Goal: Task Accomplishment & Management: Use online tool/utility

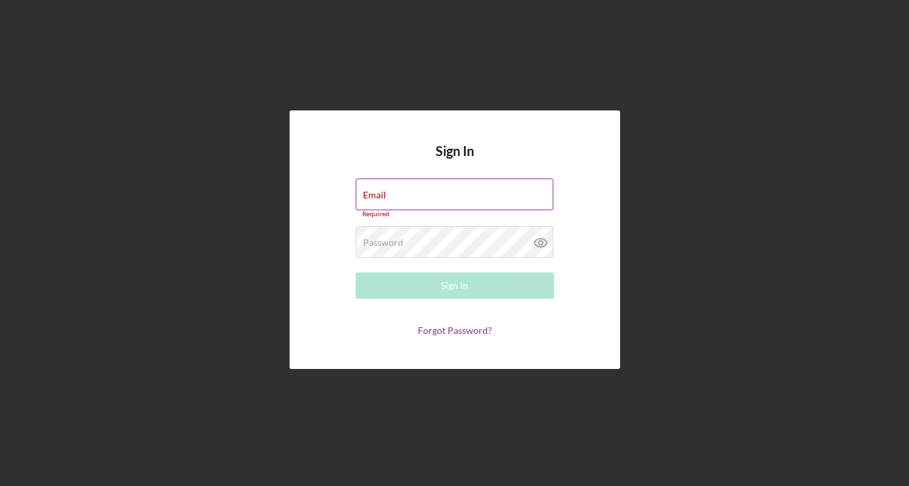
type input "[EMAIL_ADDRESS][DOMAIN_NAME]"
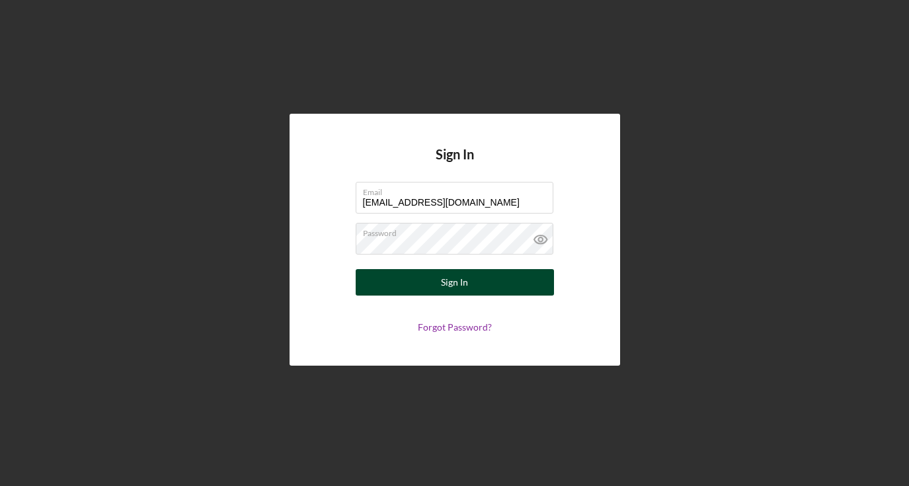
click at [467, 284] on div "Sign In" at bounding box center [454, 282] width 27 height 26
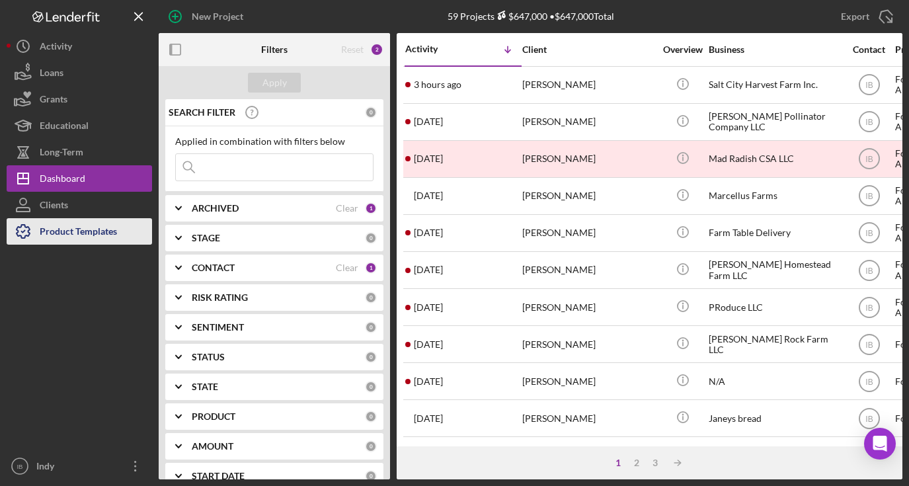
click at [90, 231] on div "Product Templates" at bounding box center [78, 233] width 77 height 30
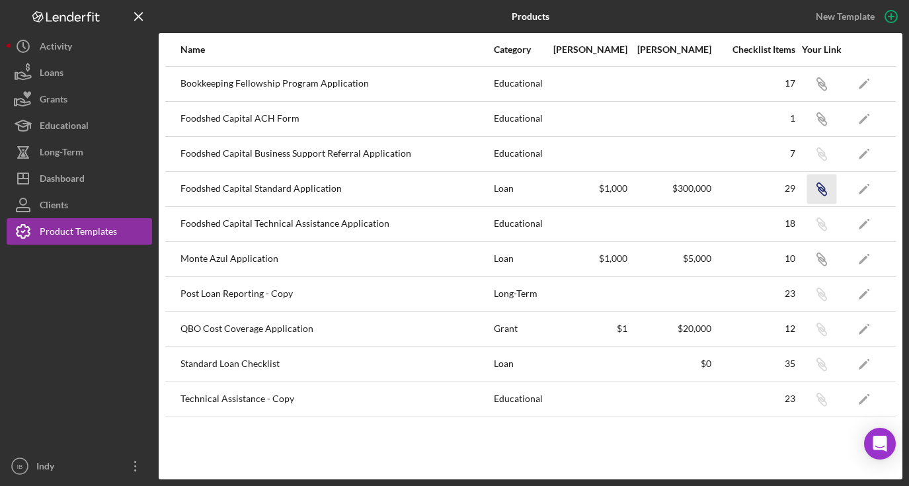
click at [829, 188] on icon "Icon/Link" at bounding box center [822, 189] width 30 height 30
click at [823, 184] on icon "Icon/Link" at bounding box center [822, 189] width 30 height 30
